Goal: Task Accomplishment & Management: Use online tool/utility

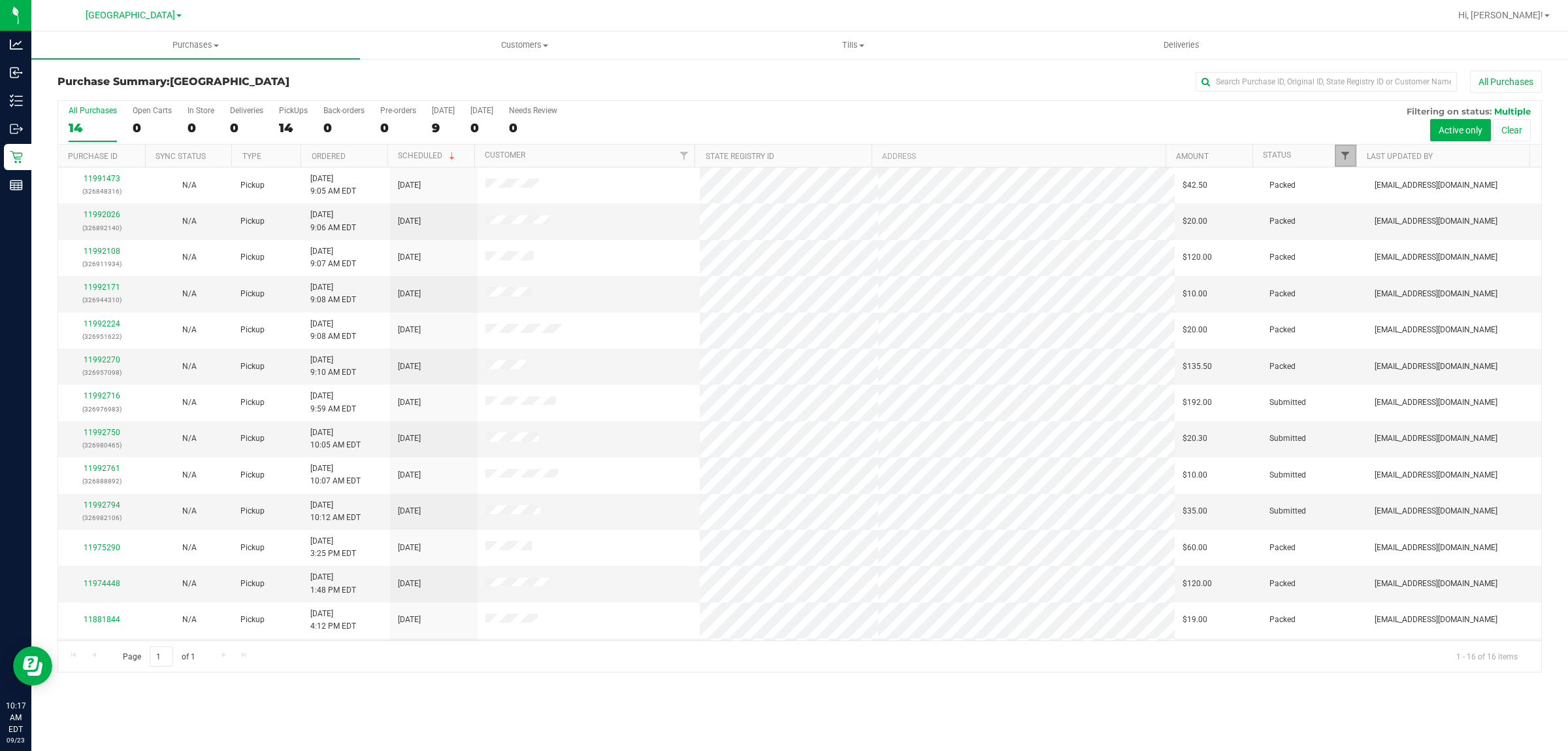
click at [1343, 161] on span "Filter" at bounding box center [1345, 155] width 10 height 10
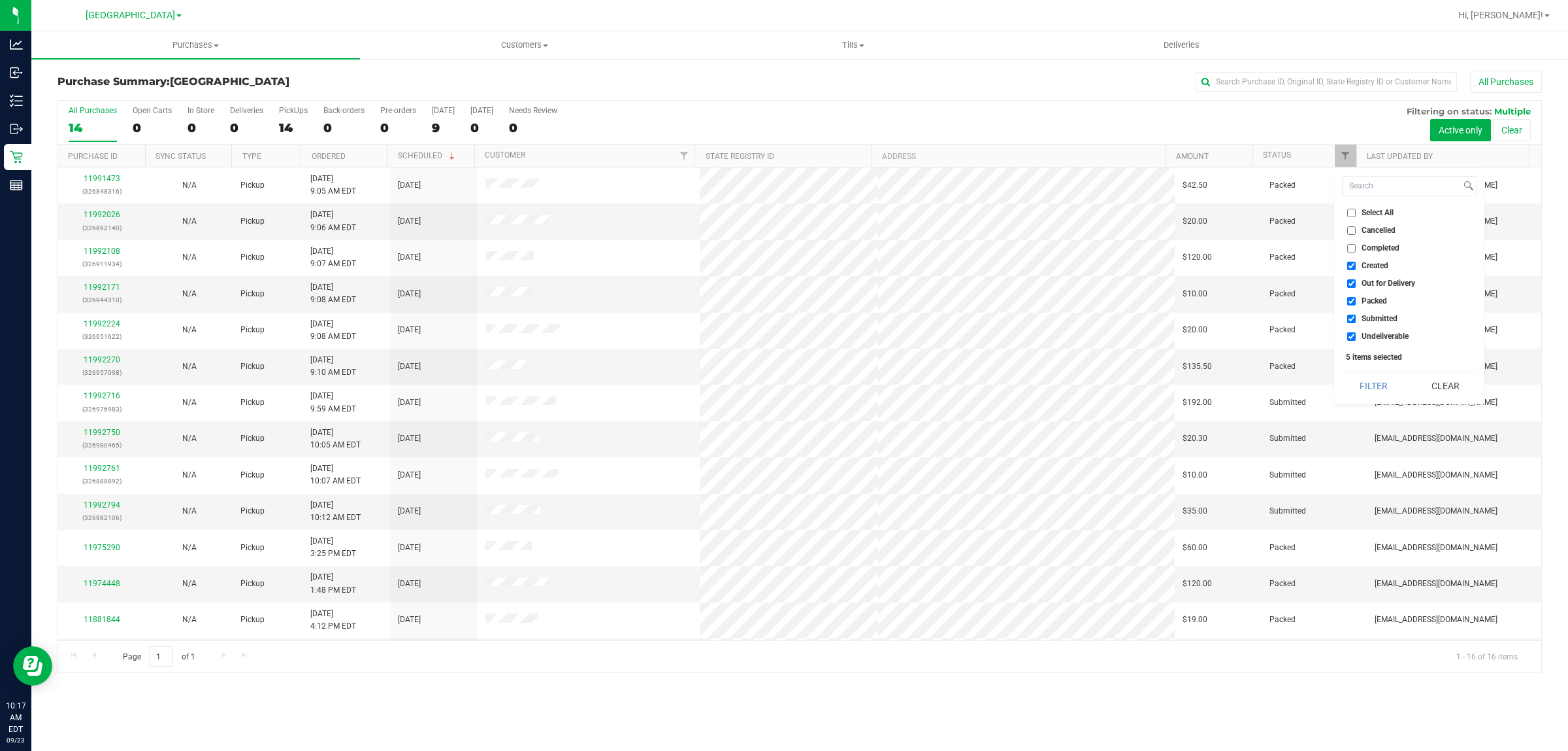
click at [1377, 338] on span "Undeliverable" at bounding box center [1385, 335] width 47 height 8
click at [1356, 338] on input "Undeliverable" at bounding box center [1352, 336] width 8 height 8
checkbox input "false"
click at [1382, 303] on span "Packed" at bounding box center [1375, 300] width 25 height 8
click at [1356, 303] on input "Packed" at bounding box center [1352, 301] width 8 height 8
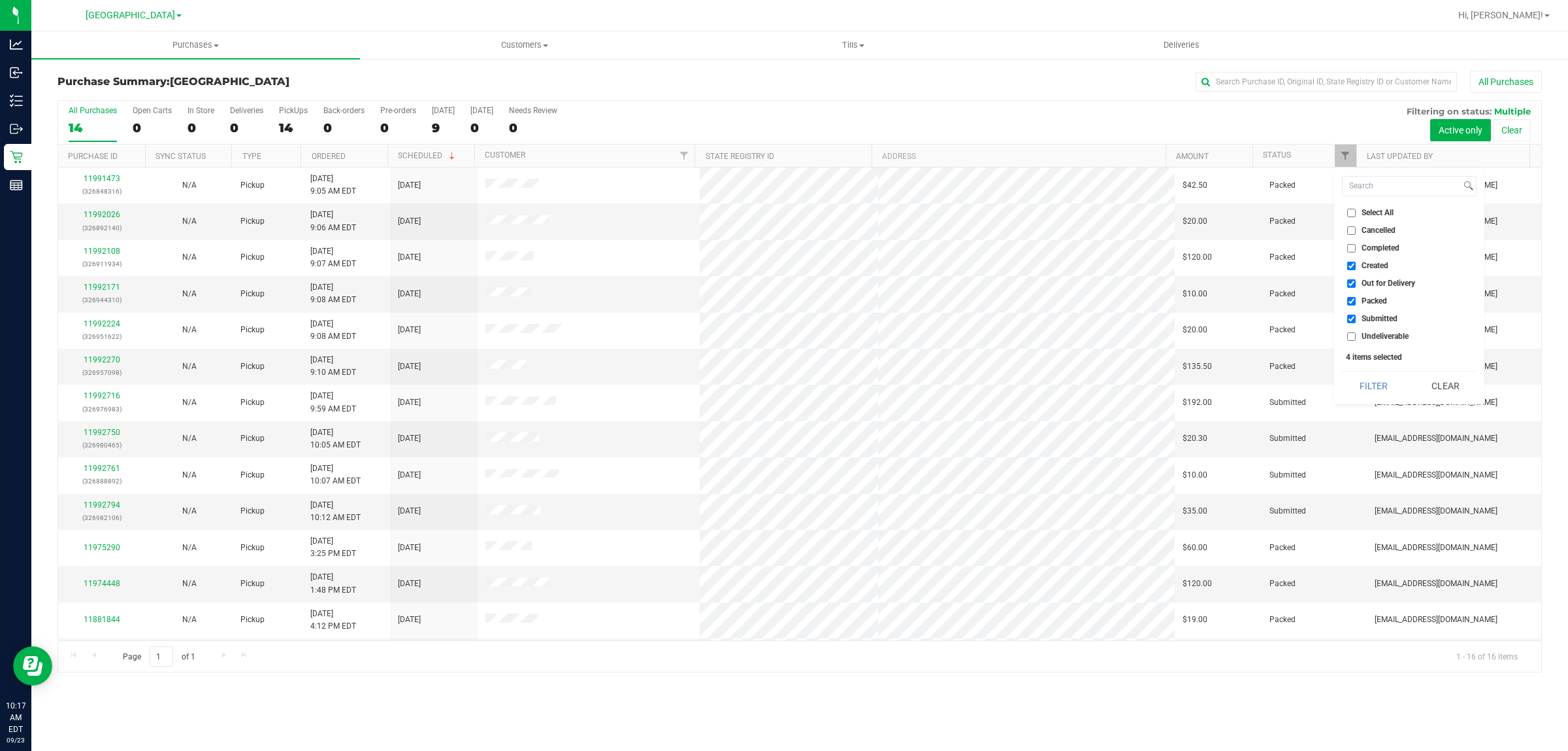
checkbox input "false"
click at [1380, 286] on span "Out for Delivery" at bounding box center [1388, 283] width 53 height 8
click at [1356, 286] on input "Out for Delivery" at bounding box center [1352, 283] width 8 height 8
checkbox input "false"
click at [1377, 269] on span "Created" at bounding box center [1375, 265] width 27 height 8
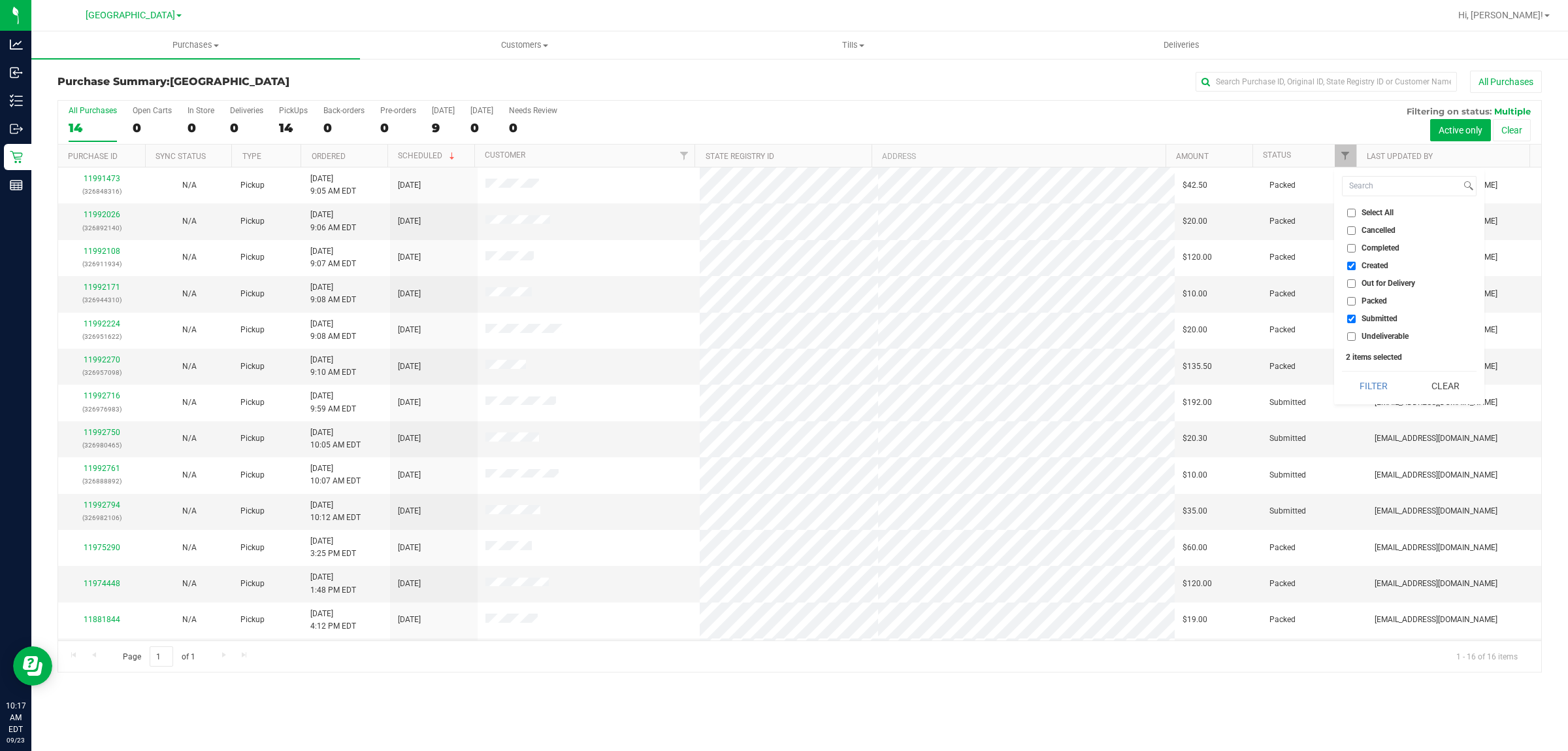
click at [1356, 269] on input "Created" at bounding box center [1352, 266] width 8 height 8
checkbox input "false"
click at [1384, 386] on button "Filter" at bounding box center [1374, 386] width 63 height 29
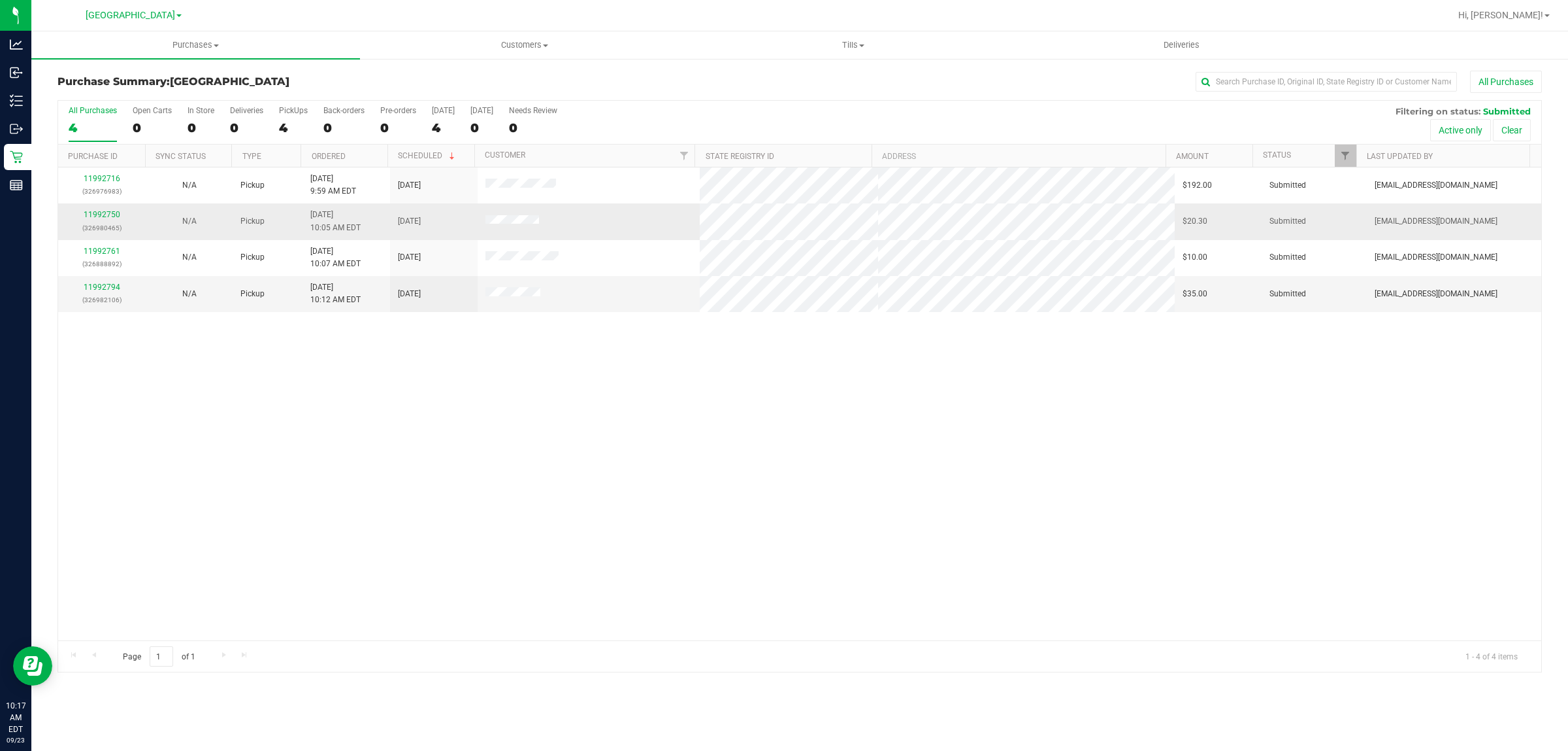
click at [109, 222] on p "(326980465)" at bounding box center [102, 227] width 72 height 13
click at [106, 219] on link "11992750" at bounding box center [102, 214] width 36 height 9
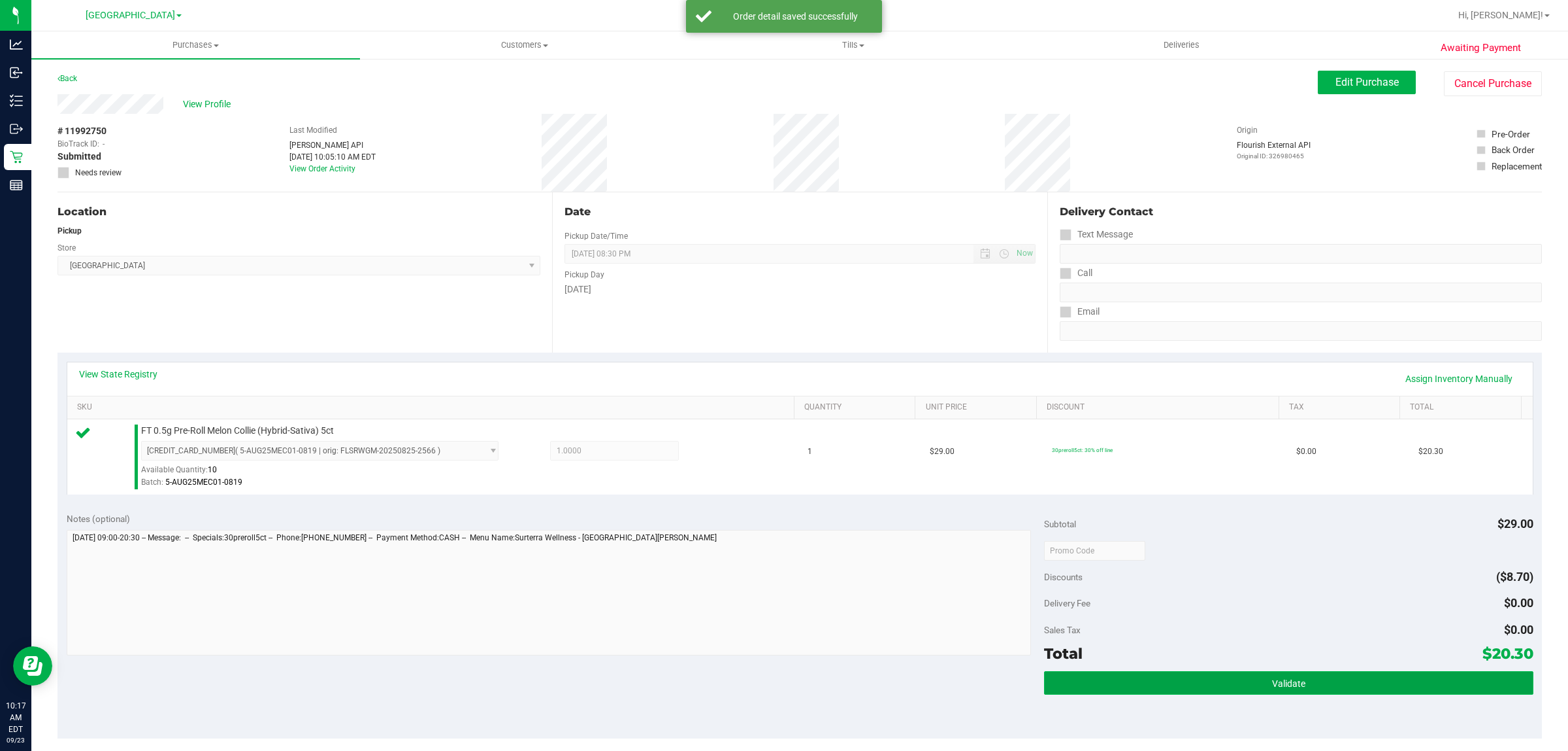
click at [1158, 675] on button "Validate" at bounding box center [1288, 683] width 488 height 24
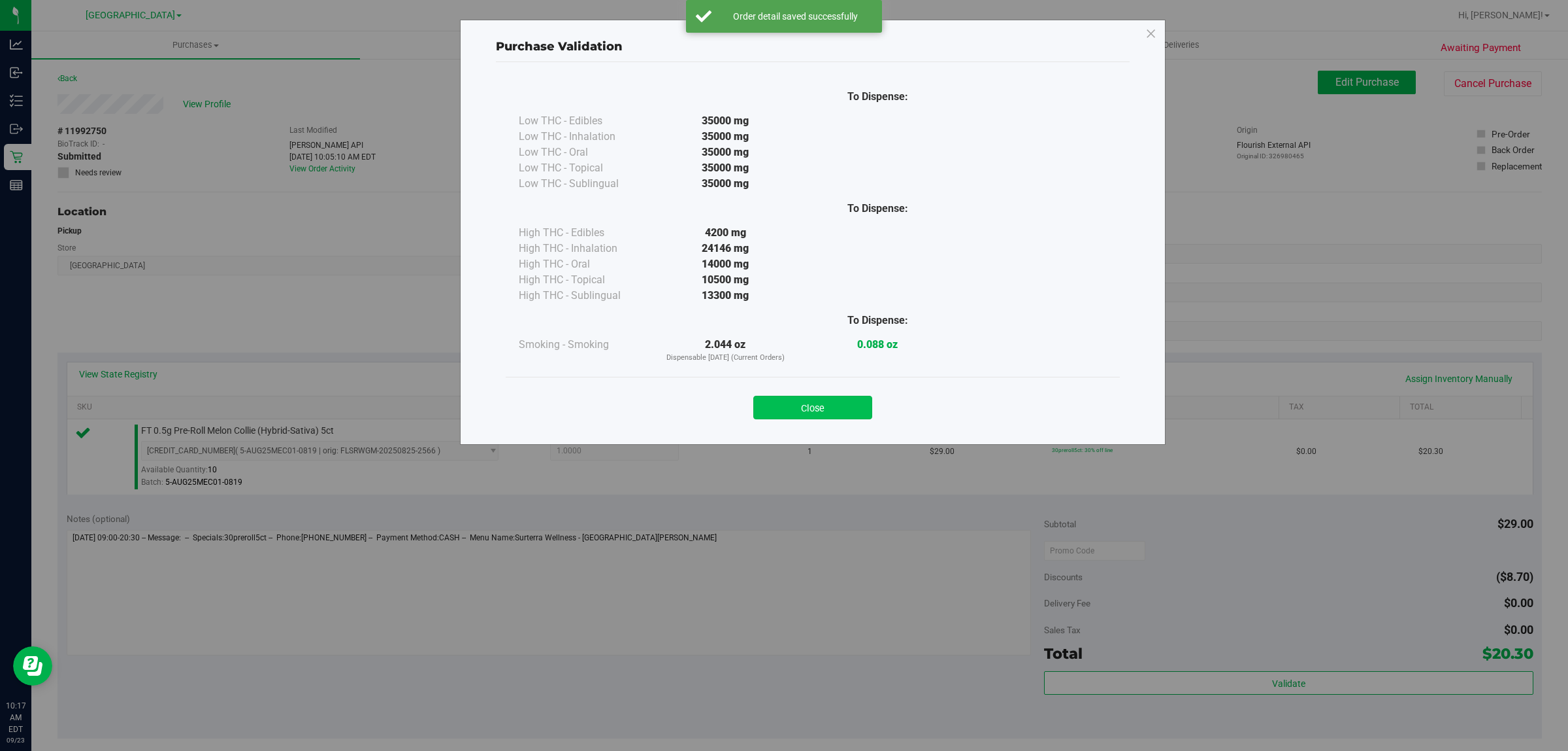
click at [778, 400] on button "Close" at bounding box center [812, 407] width 119 height 24
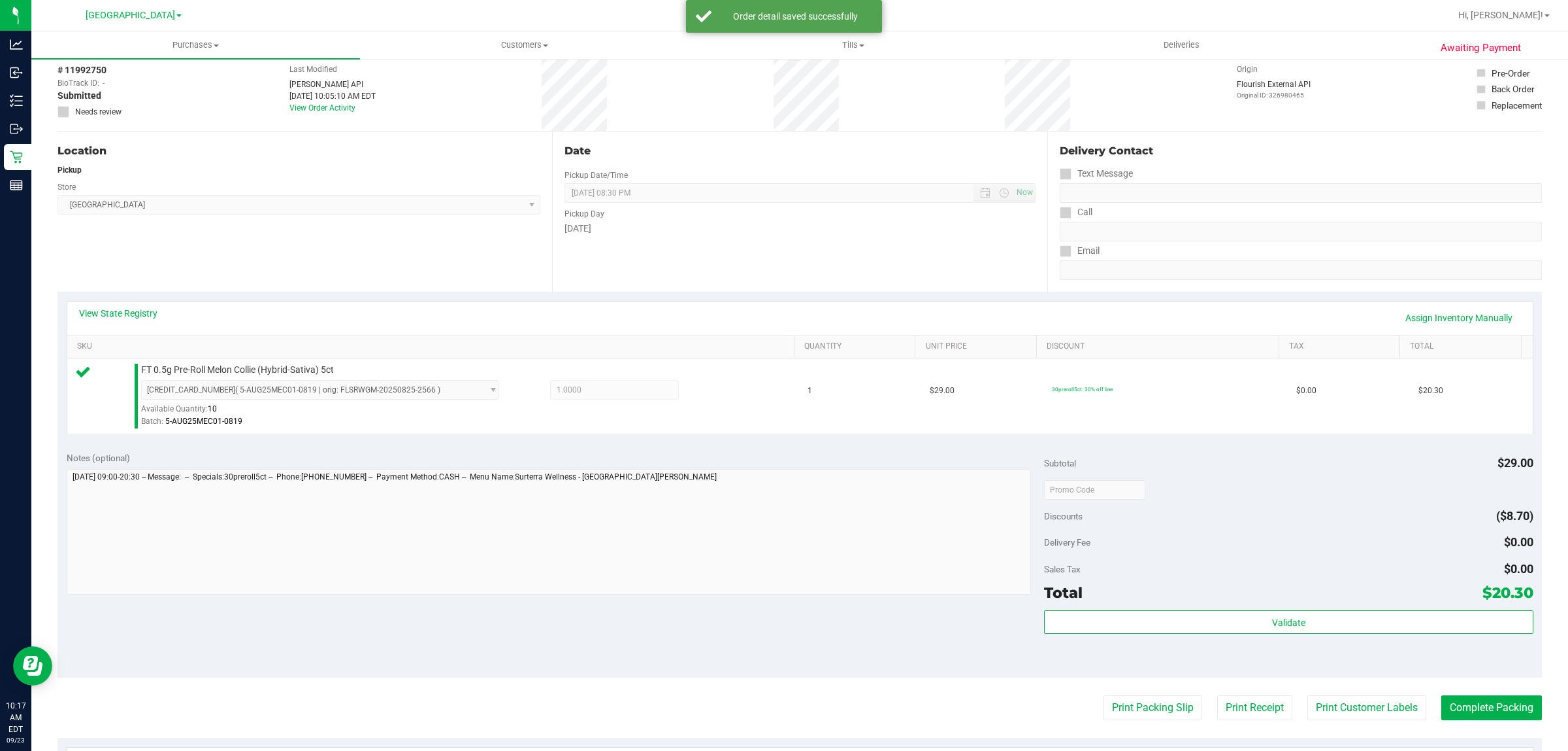
scroll to position [164, 0]
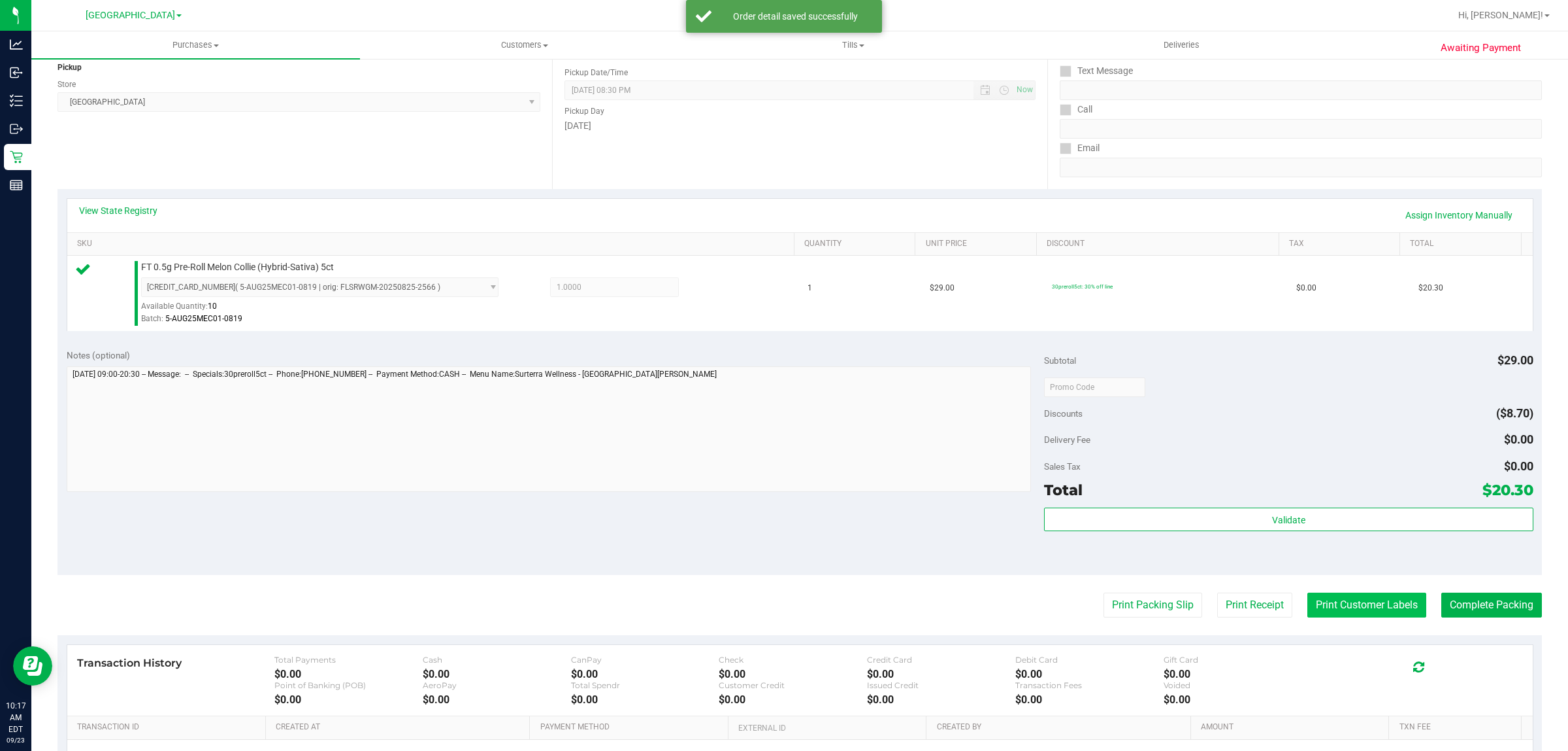
click at [1317, 608] on button "Print Customer Labels" at bounding box center [1367, 604] width 119 height 25
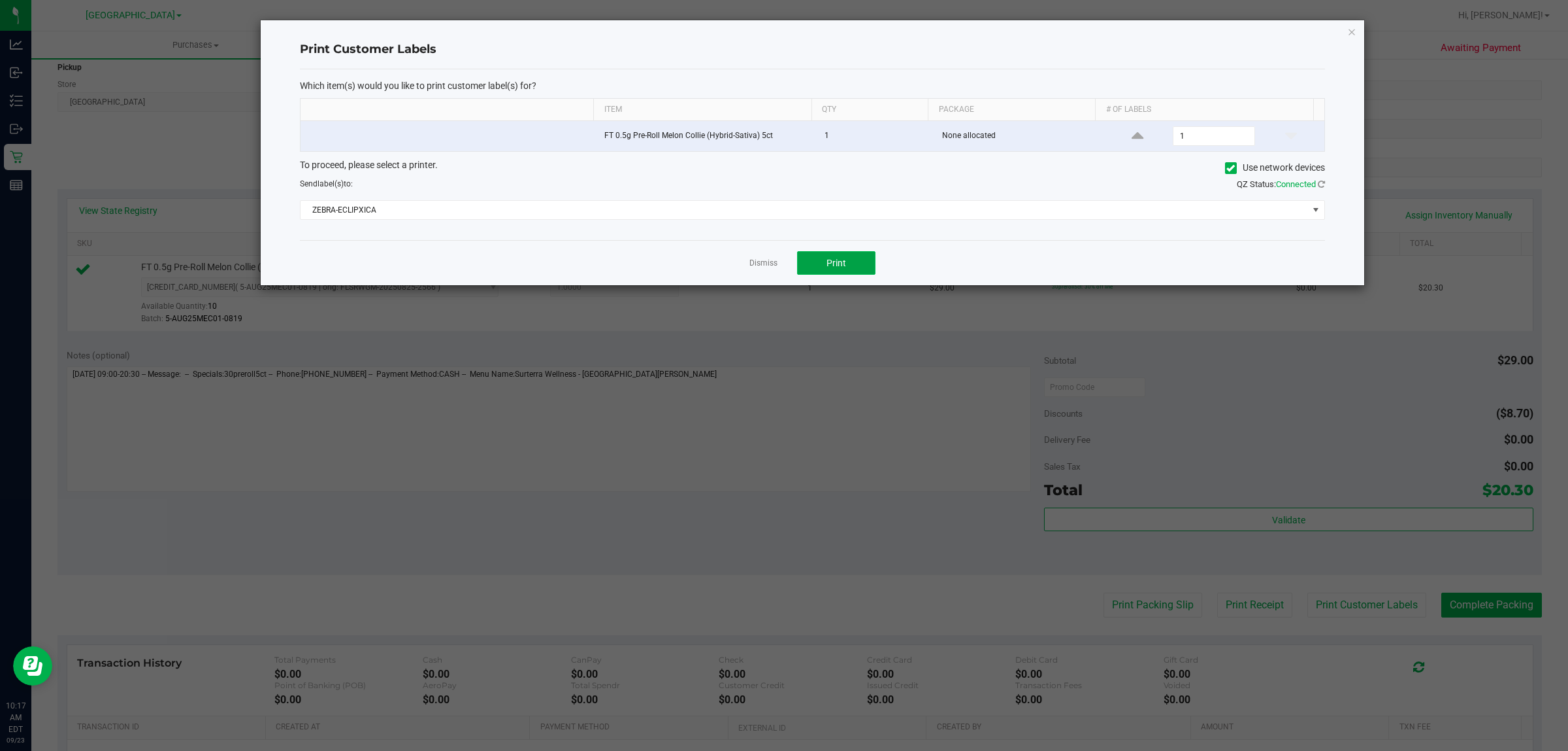
click at [853, 273] on button "Print" at bounding box center [836, 263] width 78 height 24
click at [773, 264] on link "Dismiss" at bounding box center [763, 263] width 28 height 11
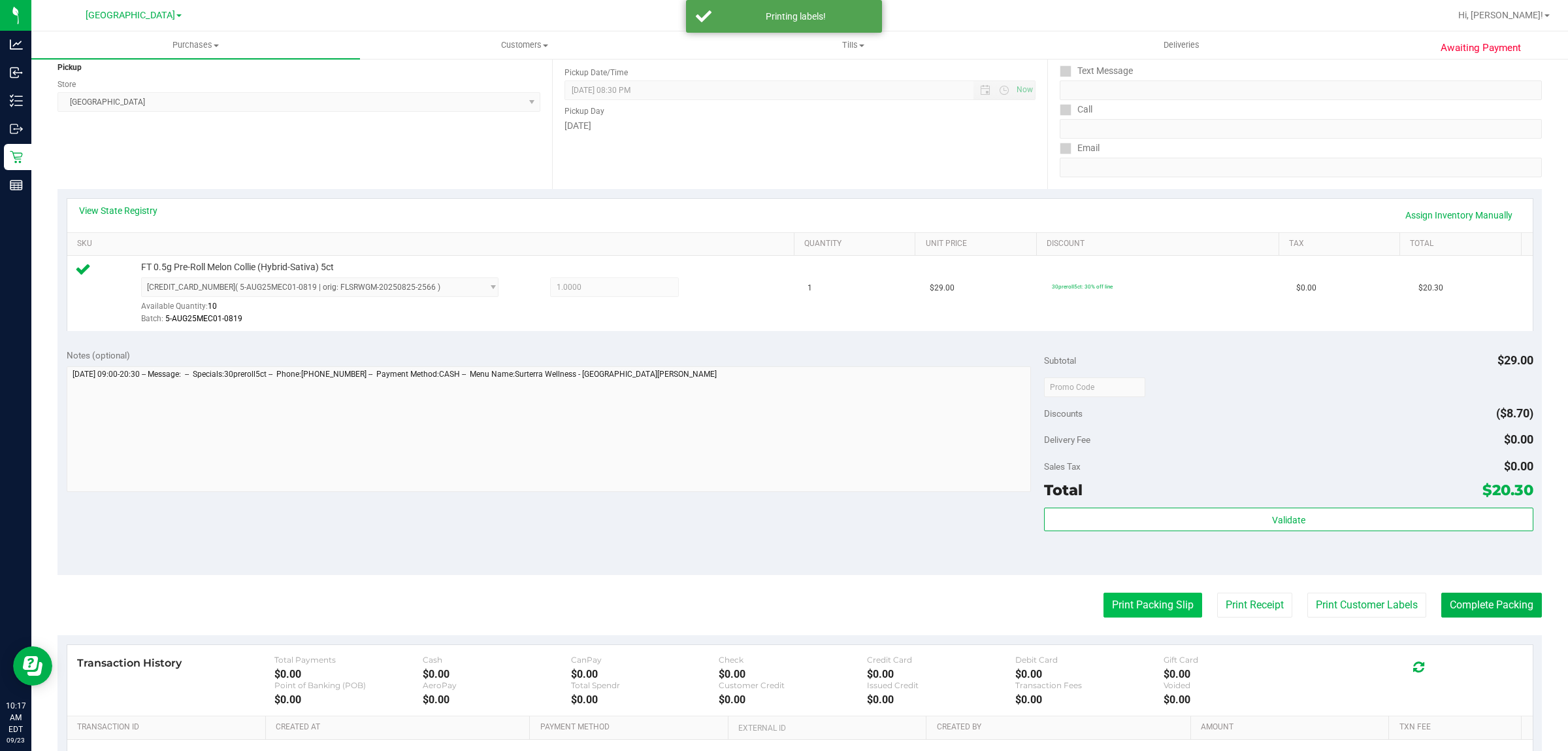
click at [1168, 606] on button "Print Packing Slip" at bounding box center [1152, 604] width 98 height 25
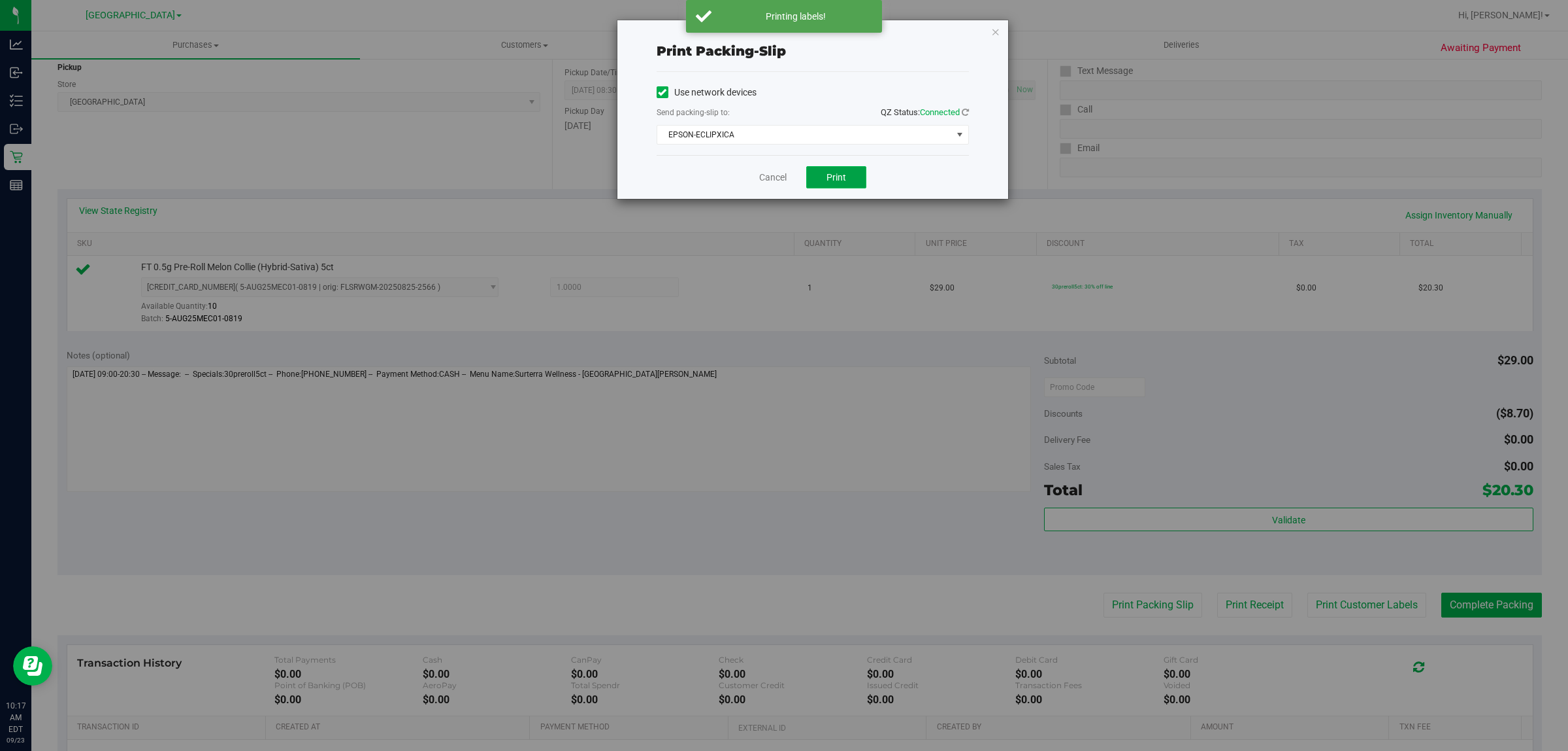
click at [844, 188] on button "Print" at bounding box center [836, 177] width 60 height 22
click at [998, 31] on icon "button" at bounding box center [996, 31] width 9 height 15
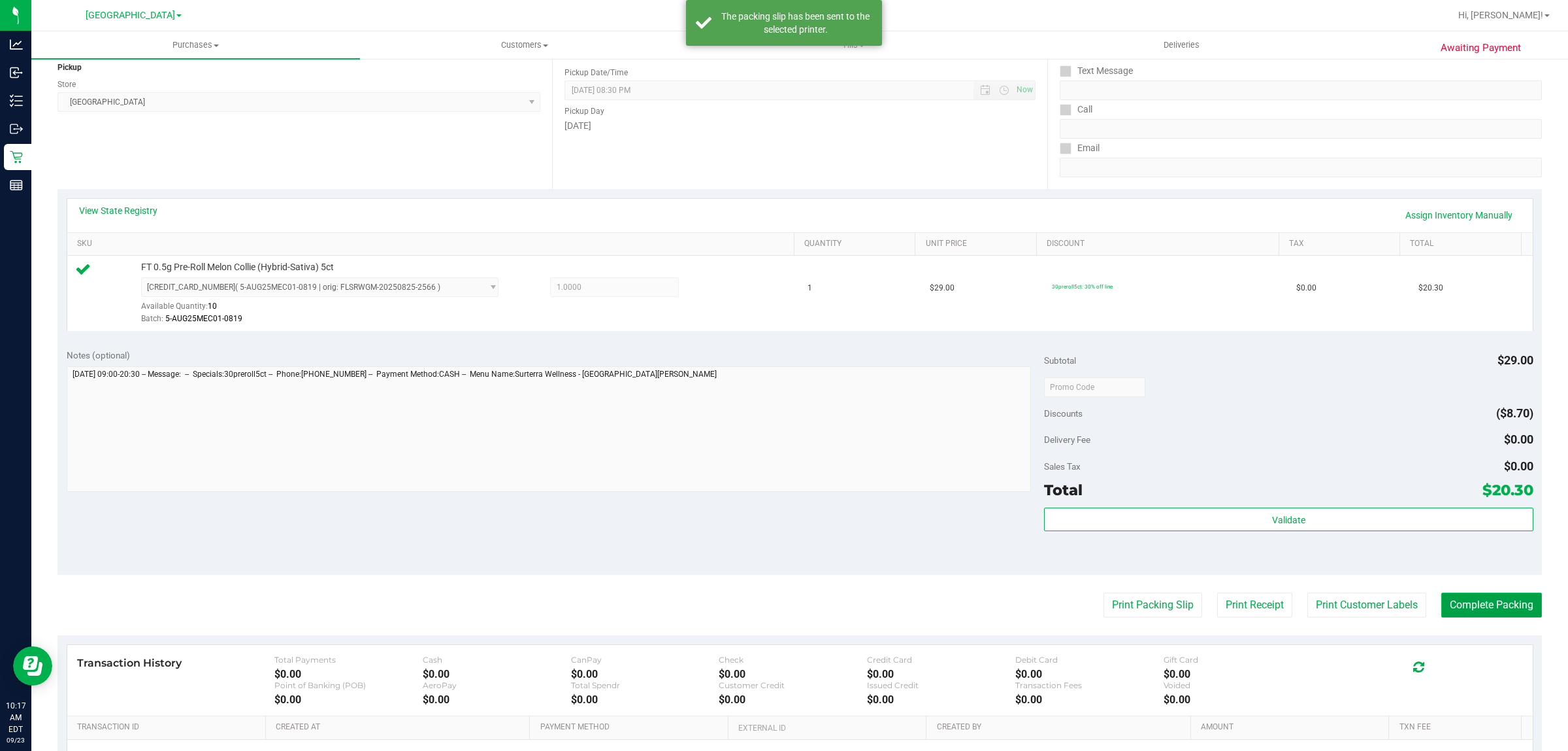
click at [1497, 602] on button "Complete Packing" at bounding box center [1492, 604] width 101 height 25
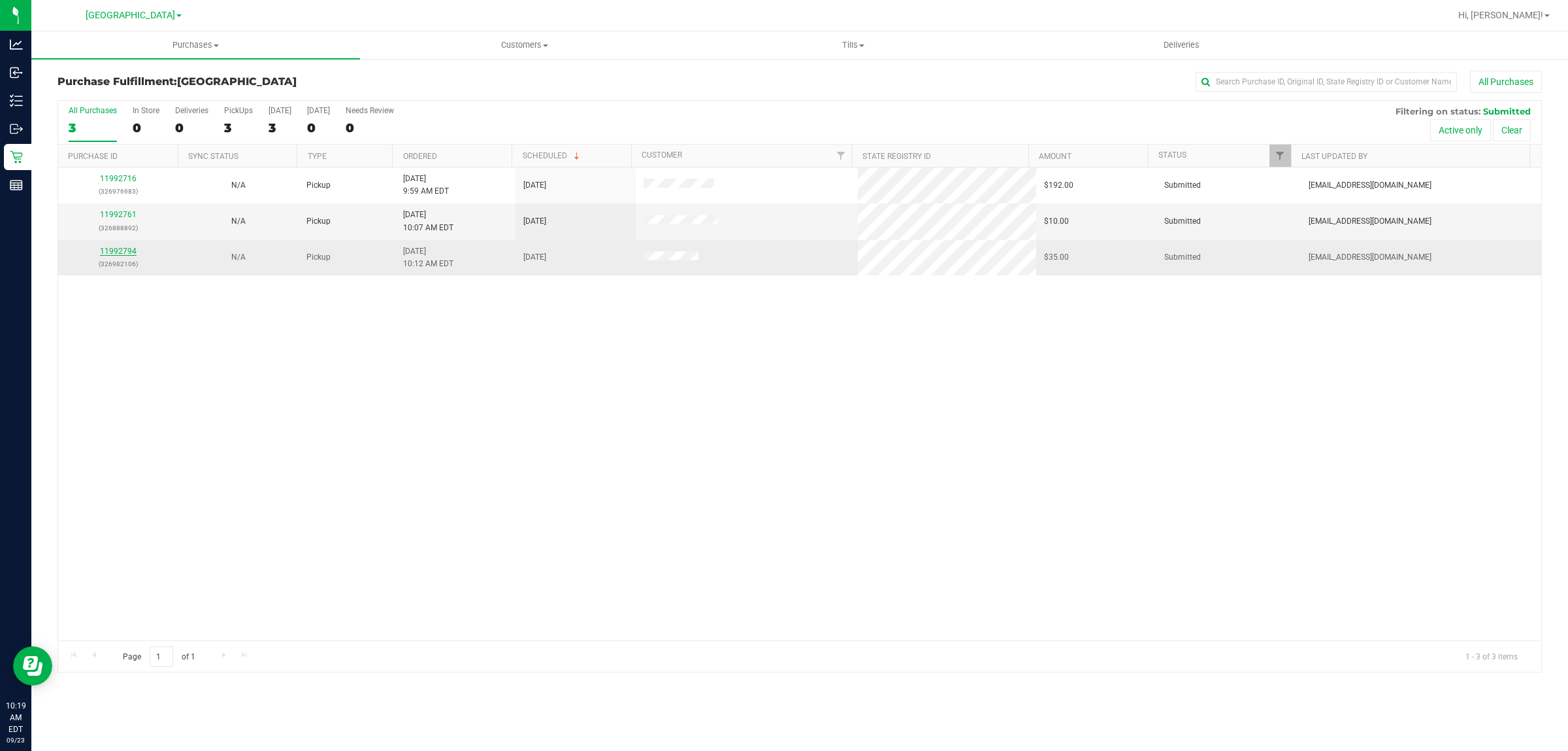
click at [113, 253] on link "11992794" at bounding box center [118, 250] width 36 height 9
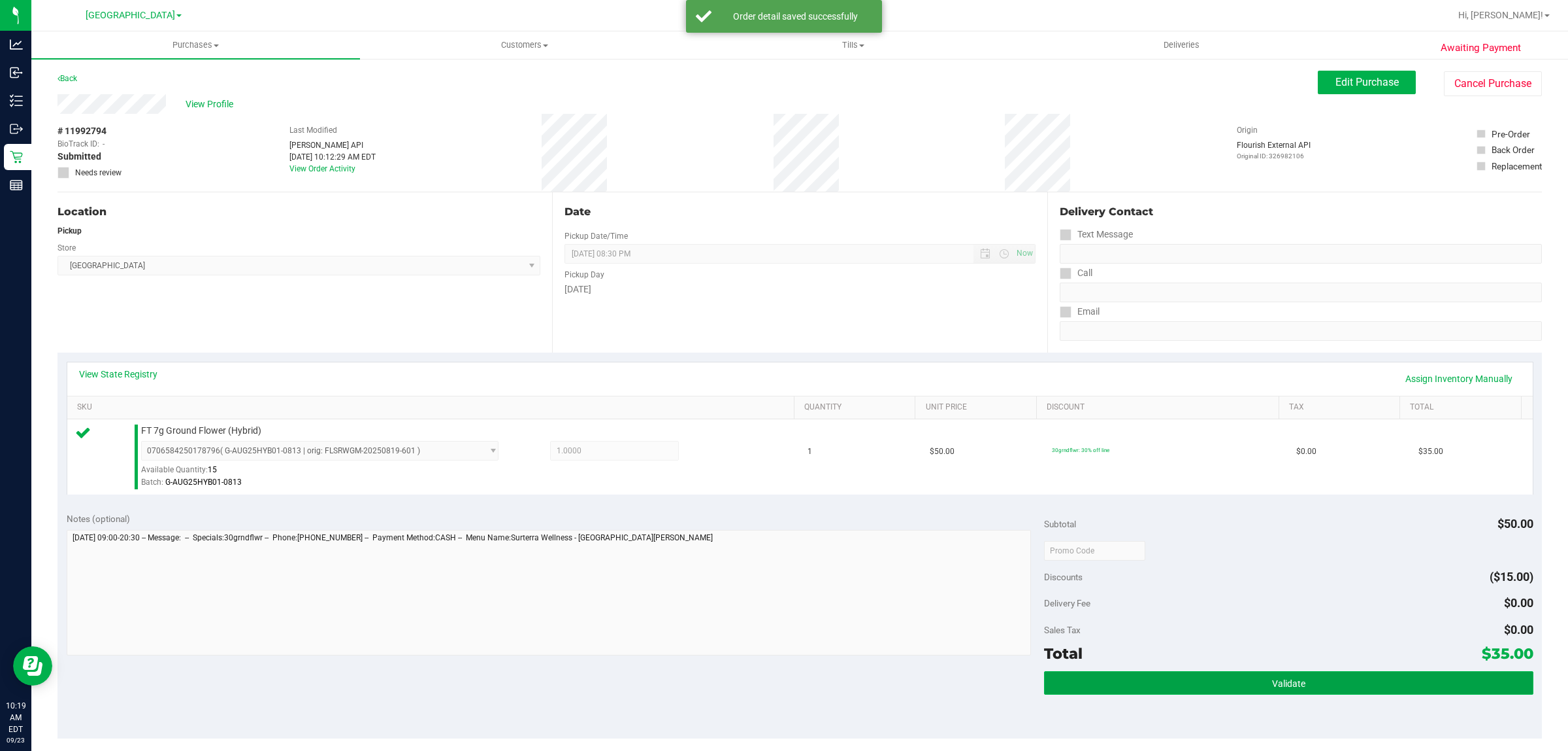
click at [1160, 691] on button "Validate" at bounding box center [1288, 683] width 488 height 24
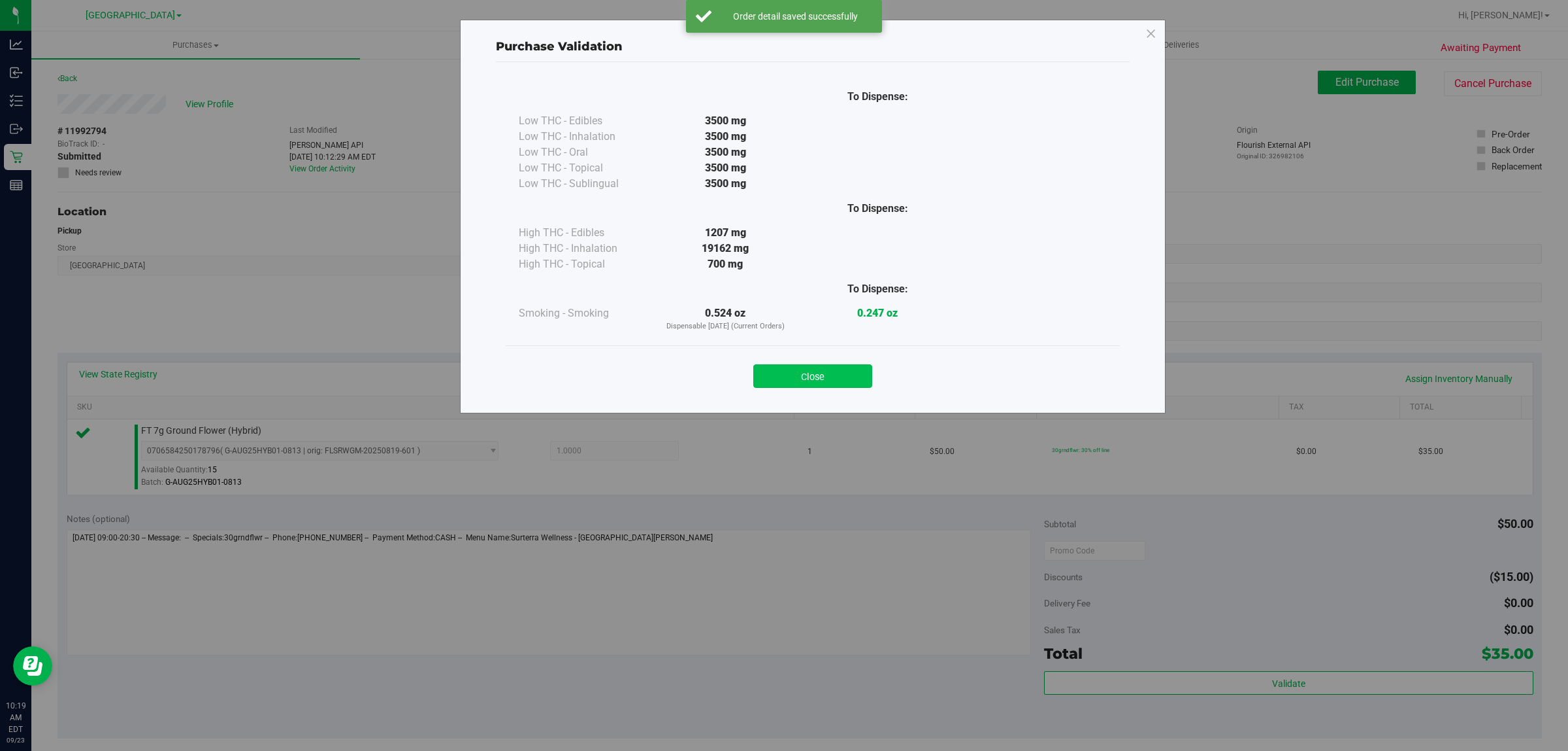
click at [841, 369] on button "Close" at bounding box center [812, 376] width 119 height 24
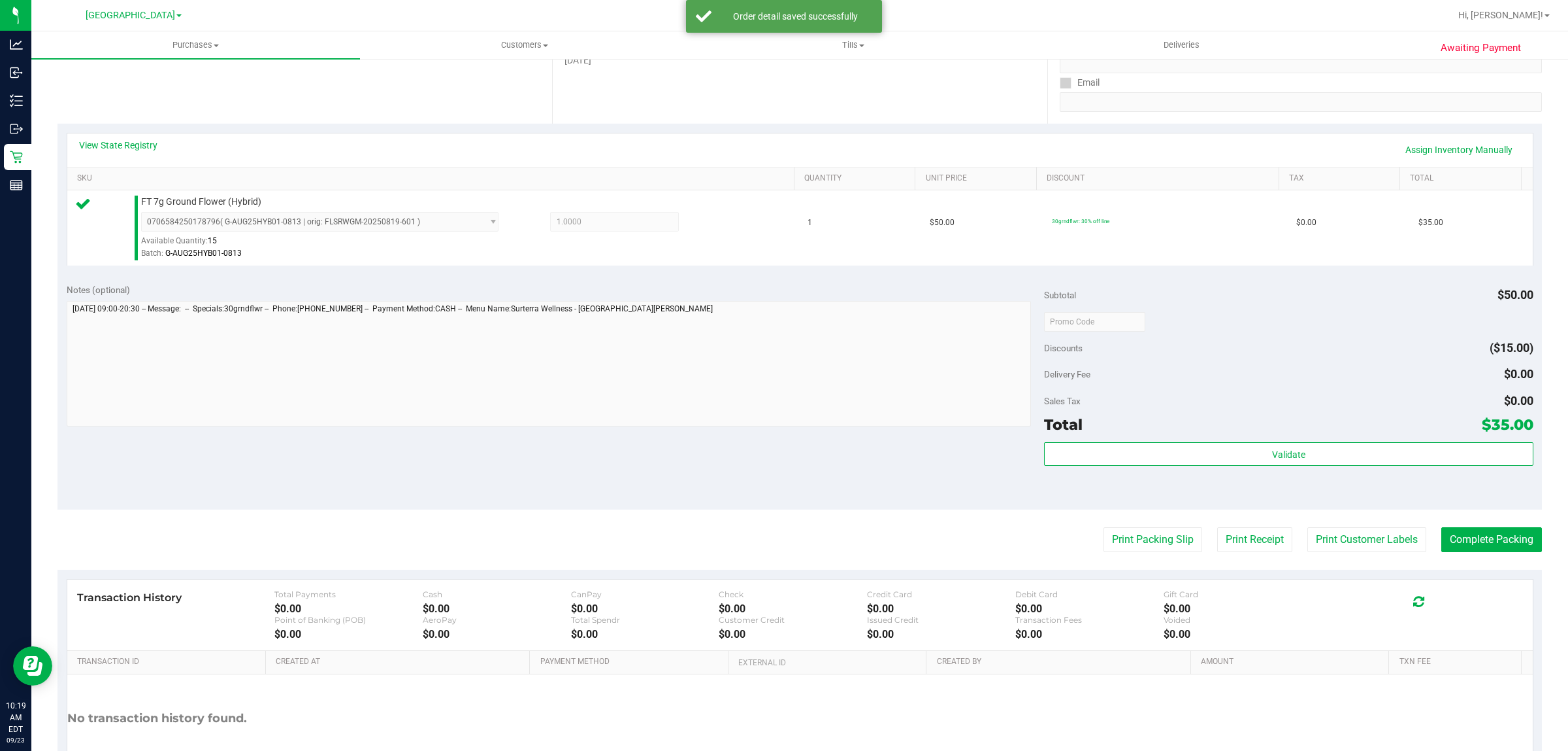
scroll to position [317, 0]
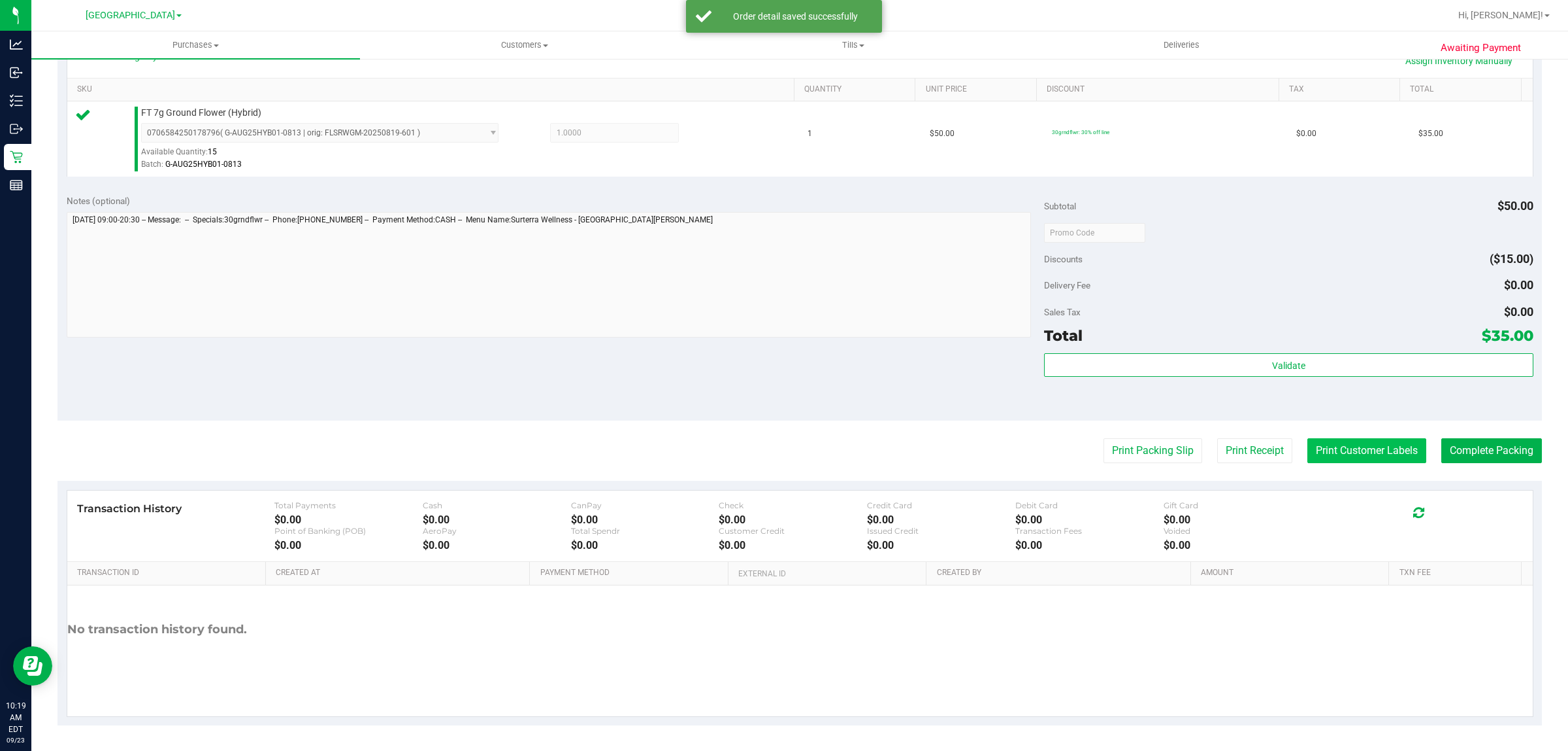
click at [1342, 453] on button "Print Customer Labels" at bounding box center [1367, 450] width 119 height 25
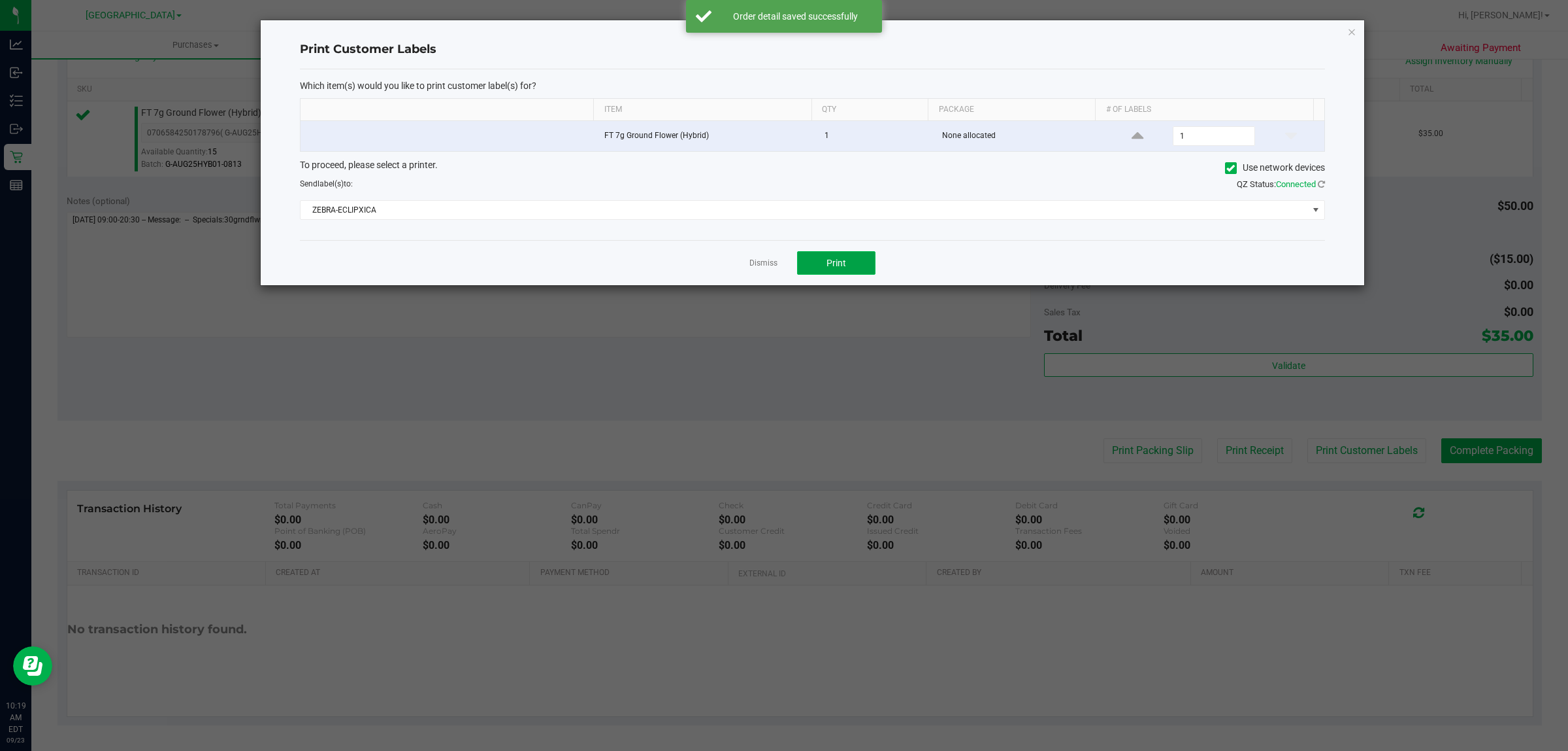
click at [839, 266] on span "Print" at bounding box center [836, 263] width 20 height 10
click at [768, 269] on link "Dismiss" at bounding box center [763, 263] width 28 height 11
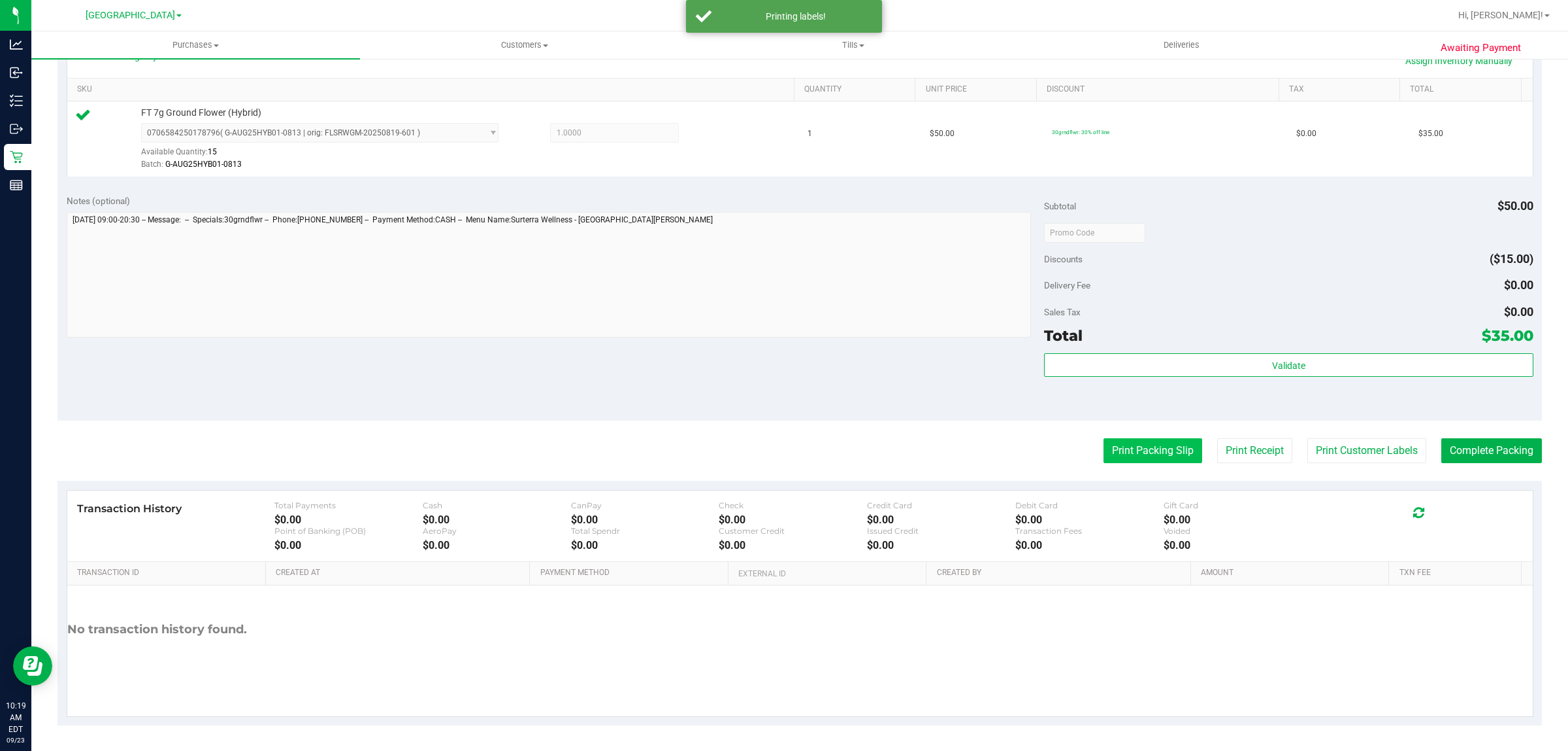
click at [1129, 442] on button "Print Packing Slip" at bounding box center [1152, 450] width 98 height 25
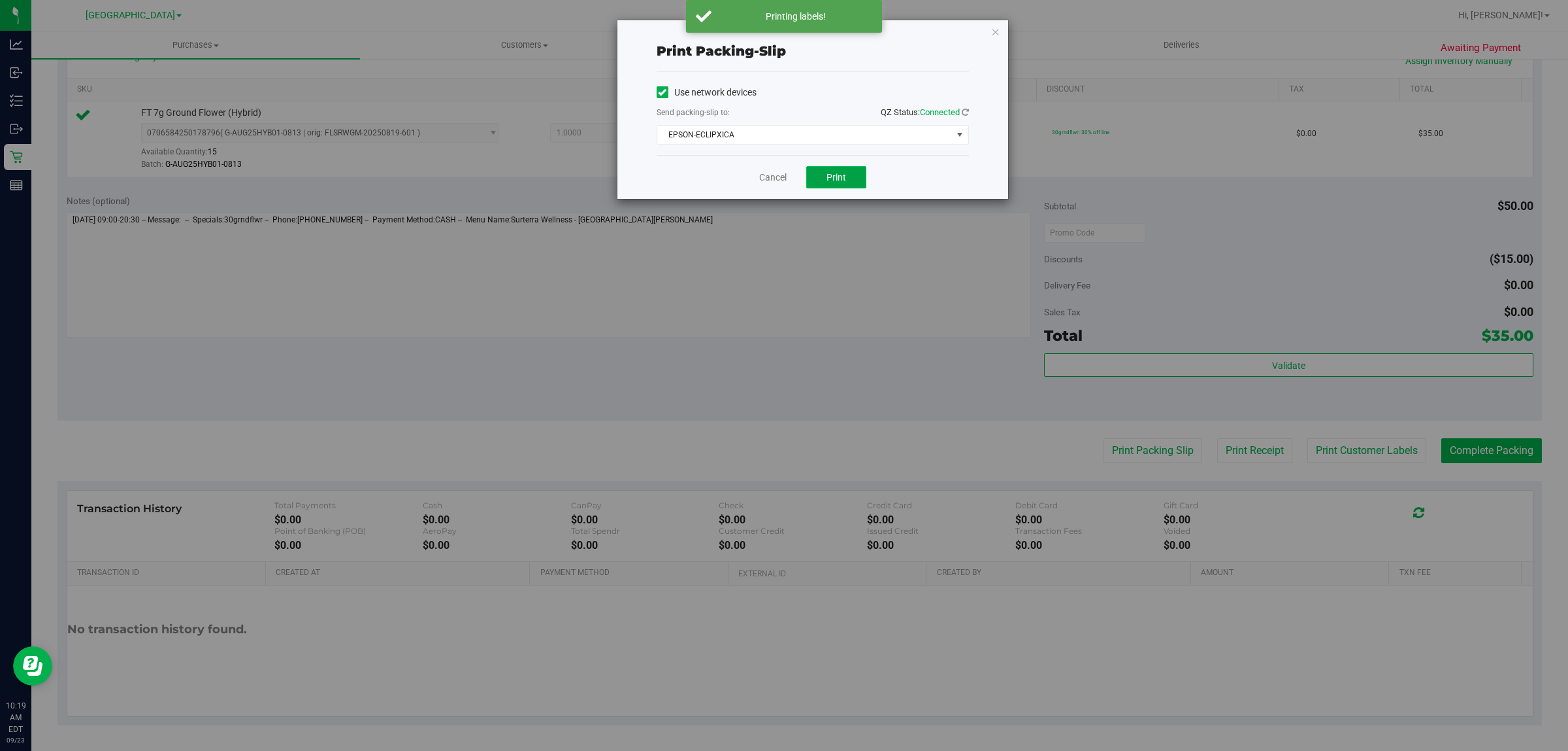
click at [862, 178] on button "Print" at bounding box center [836, 177] width 60 height 22
click at [995, 31] on icon "button" at bounding box center [996, 31] width 9 height 15
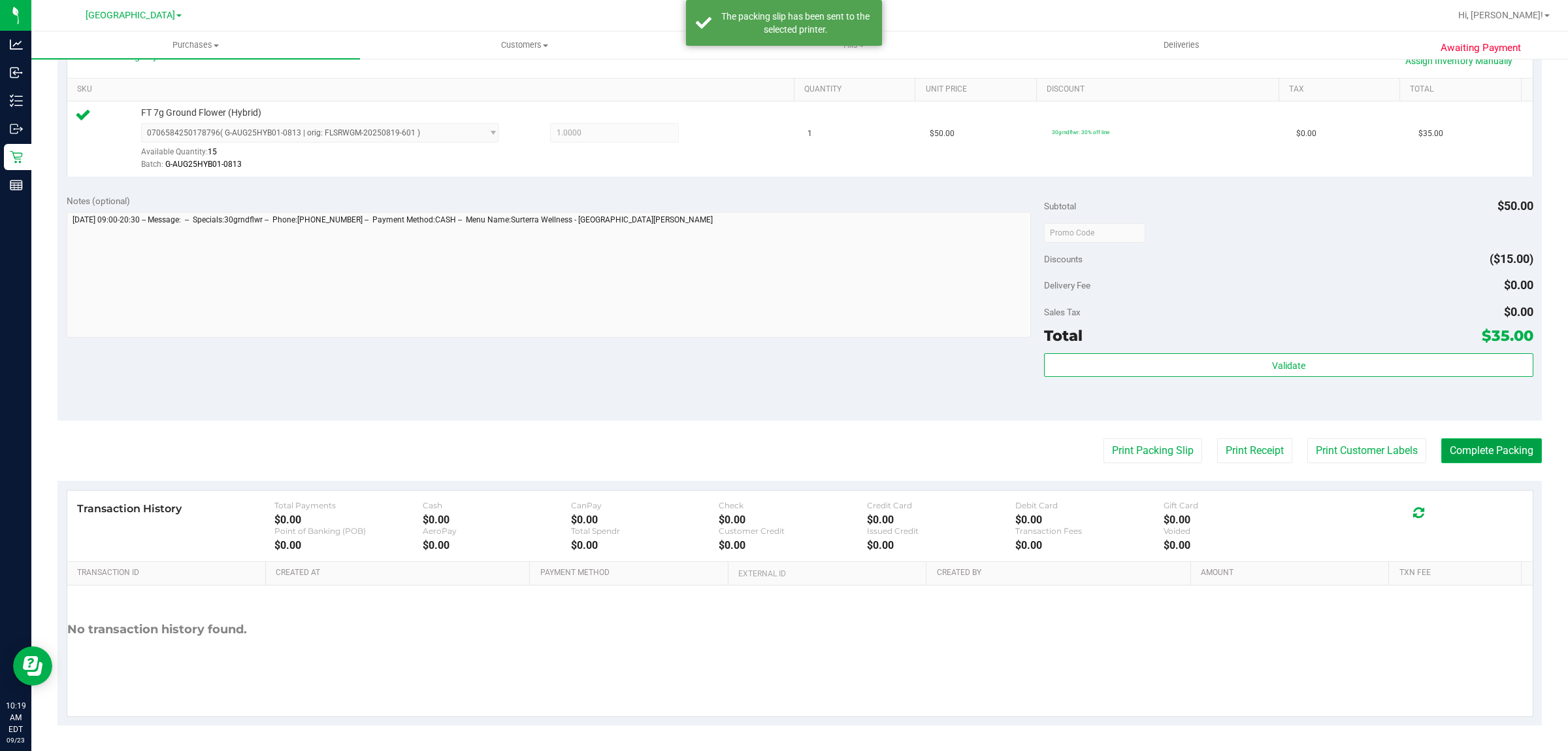
click at [1487, 446] on button "Complete Packing" at bounding box center [1492, 450] width 101 height 25
